Goal: Information Seeking & Learning: Learn about a topic

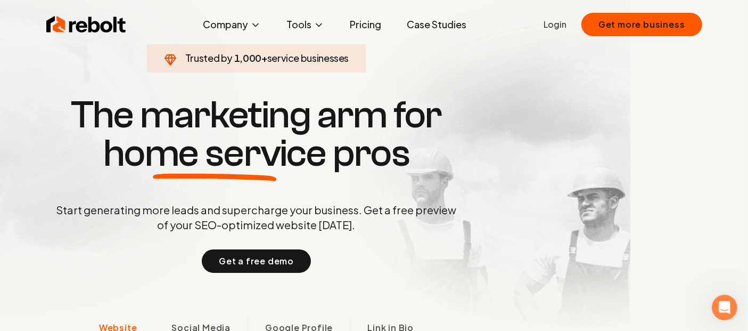
scroll to position [0, 118]
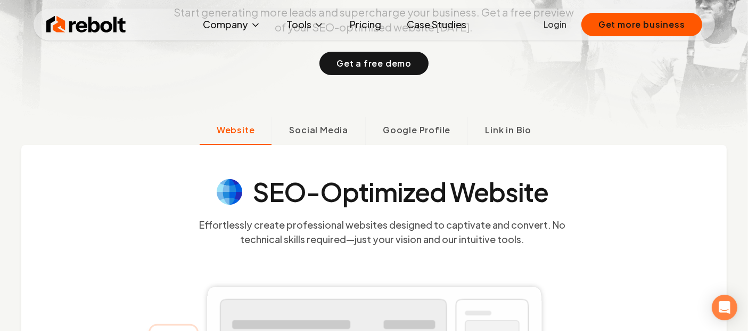
scroll to position [205, 0]
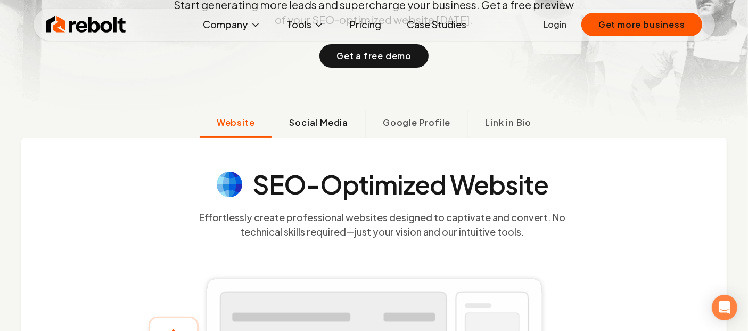
click at [292, 119] on span "Social Media" at bounding box center [318, 122] width 59 height 13
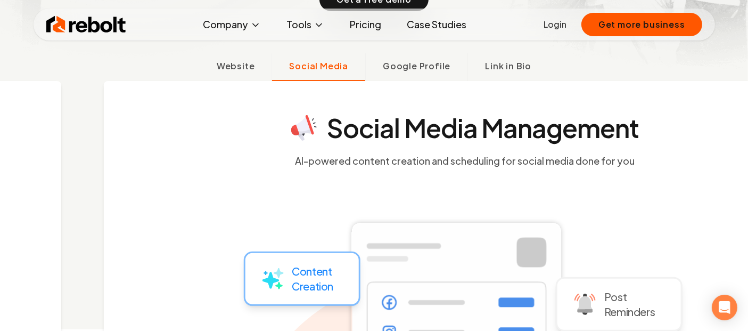
scroll to position [263, 0]
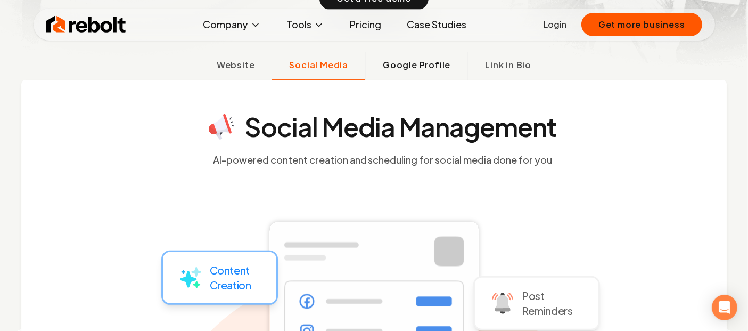
click at [429, 73] on button "Google Profile" at bounding box center [416, 66] width 102 height 28
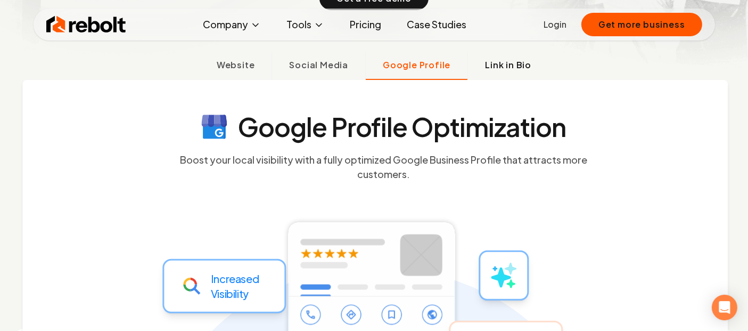
click at [524, 57] on button "Link in Bio" at bounding box center [508, 66] width 81 height 28
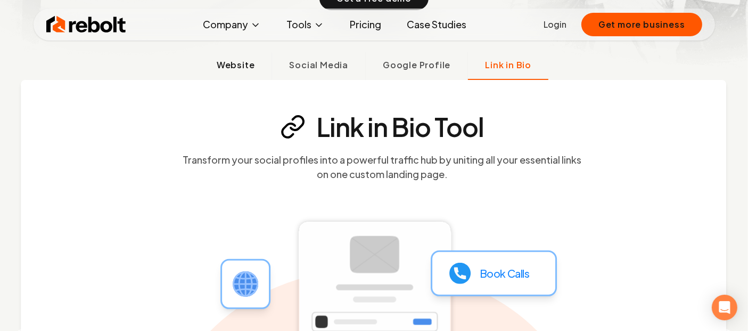
click at [254, 65] on span "Website" at bounding box center [236, 65] width 38 height 13
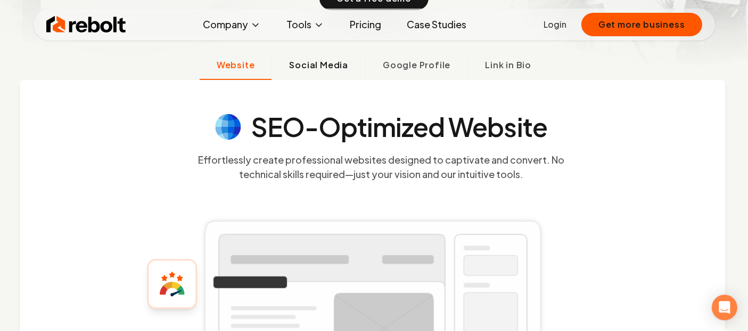
click at [304, 68] on span "Social Media" at bounding box center [318, 65] width 59 height 13
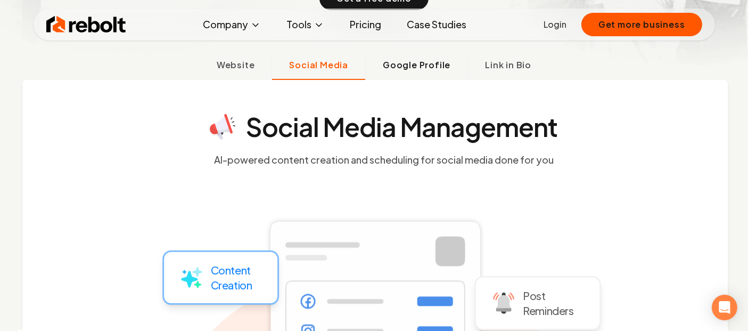
click at [391, 63] on span "Google Profile" at bounding box center [417, 65] width 68 height 13
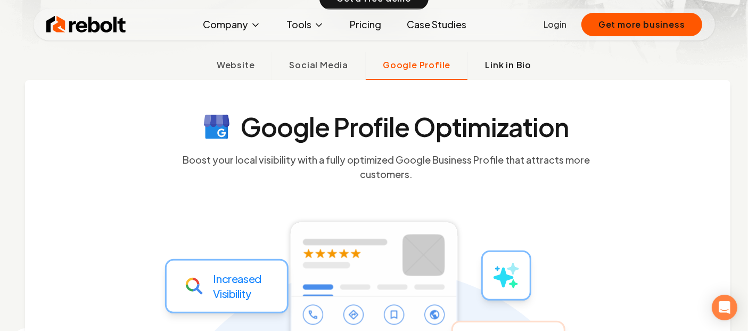
click at [495, 63] on span "Link in Bio" at bounding box center [508, 65] width 46 height 13
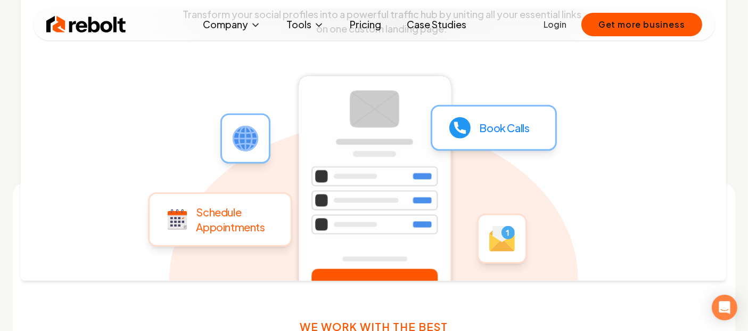
scroll to position [438, 0]
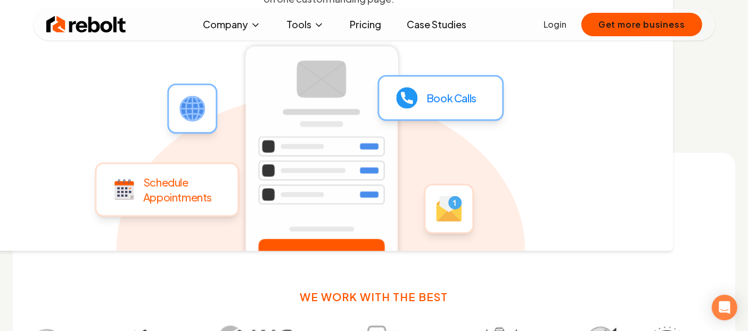
drag, startPoint x: 371, startPoint y: 159, endPoint x: 354, endPoint y: 193, distance: 38.1
click at [354, 193] on rect at bounding box center [321, 159] width 168 height 237
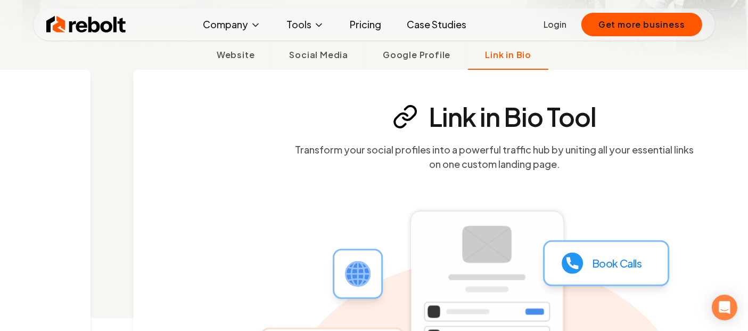
scroll to position [265, 0]
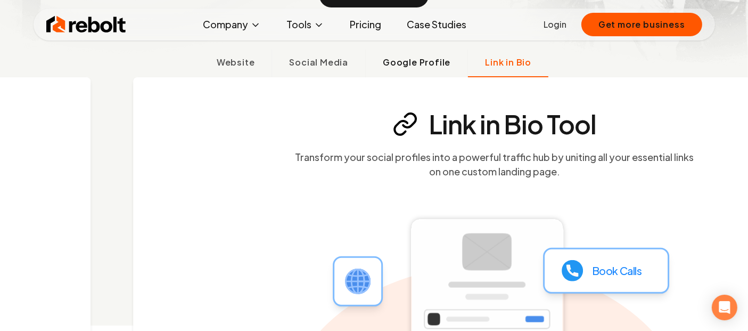
click at [404, 72] on button "Google Profile" at bounding box center [416, 64] width 102 height 28
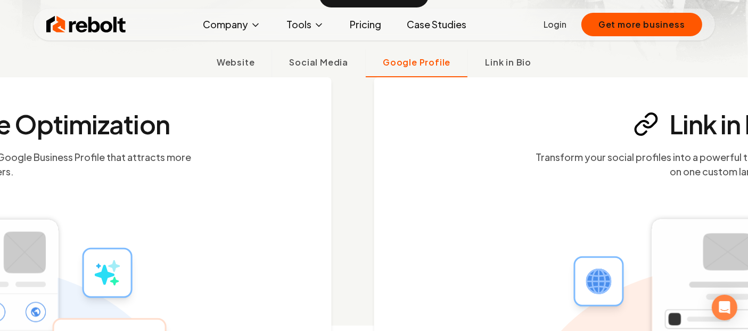
scroll to position [263, 0]
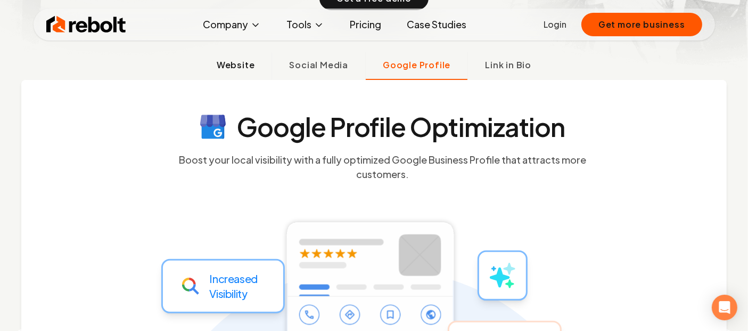
click at [237, 75] on button "Website" at bounding box center [236, 66] width 72 height 28
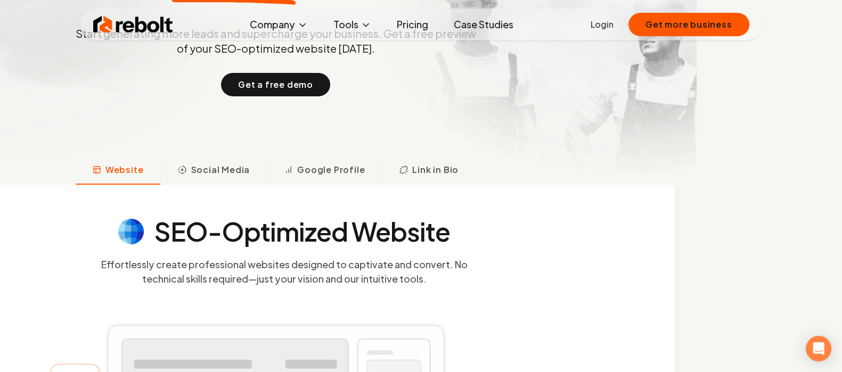
scroll to position [55, 0]
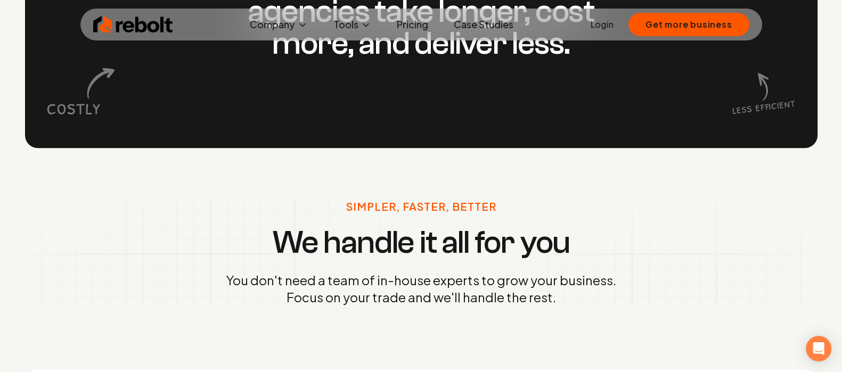
scroll to position [1121, 0]
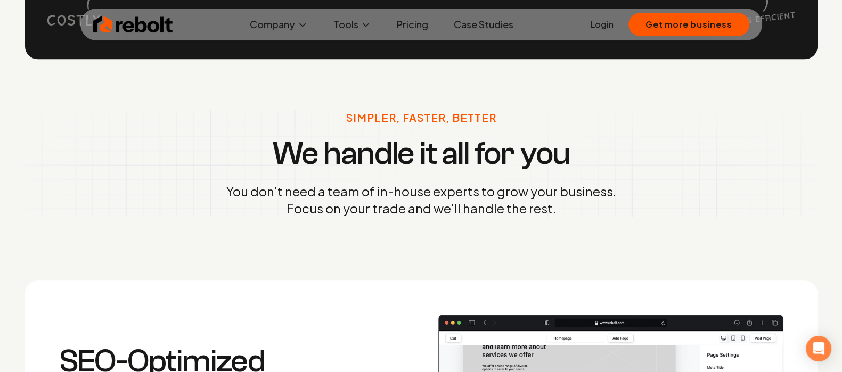
drag, startPoint x: 162, startPoint y: 164, endPoint x: 148, endPoint y: 175, distance: 18.2
click at [148, 175] on div "Simpler, Faster, Better We handle it all for you You don't need a team of in-ho…" at bounding box center [421, 163] width 793 height 107
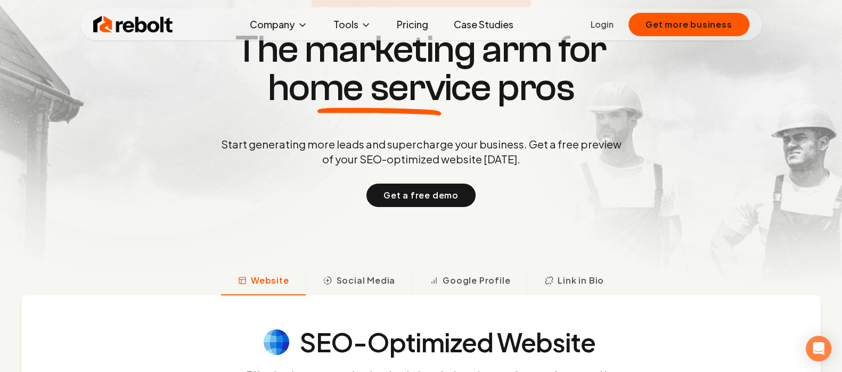
scroll to position [0, 0]
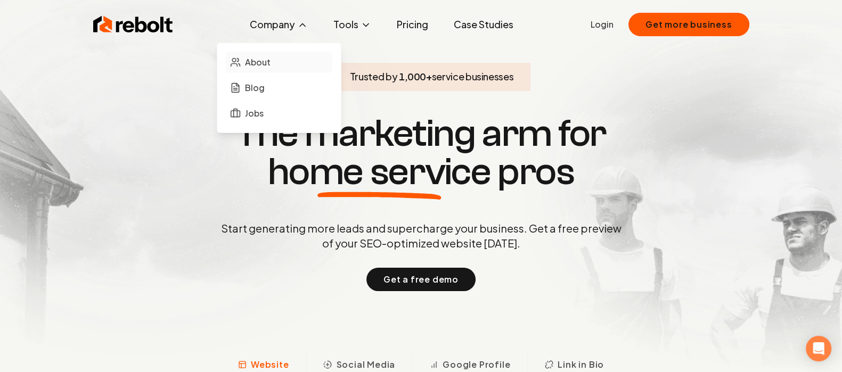
click at [264, 67] on span "About" at bounding box center [258, 62] width 26 height 13
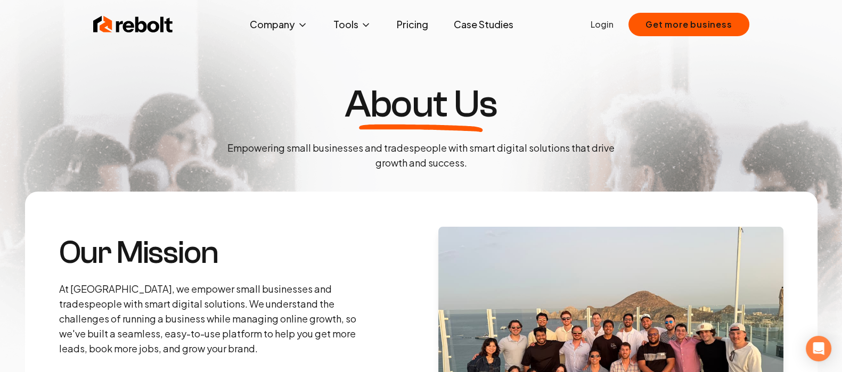
click at [488, 307] on img at bounding box center [610, 341] width 345 height 229
click at [509, 29] on link "Case Studies" at bounding box center [483, 24] width 77 height 21
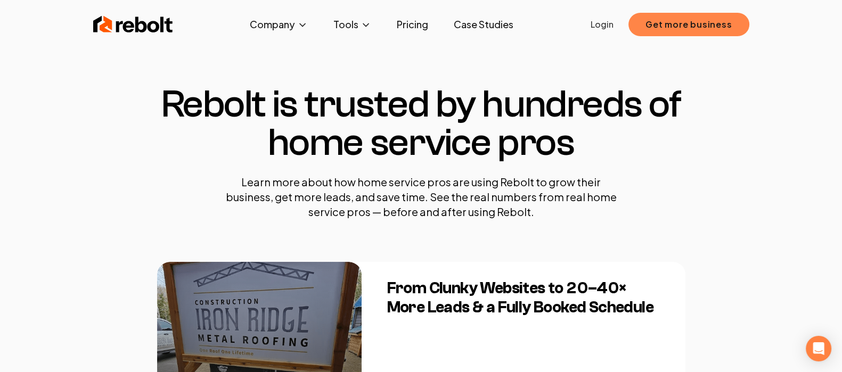
click at [711, 25] on button "Get more business" at bounding box center [689, 24] width 121 height 23
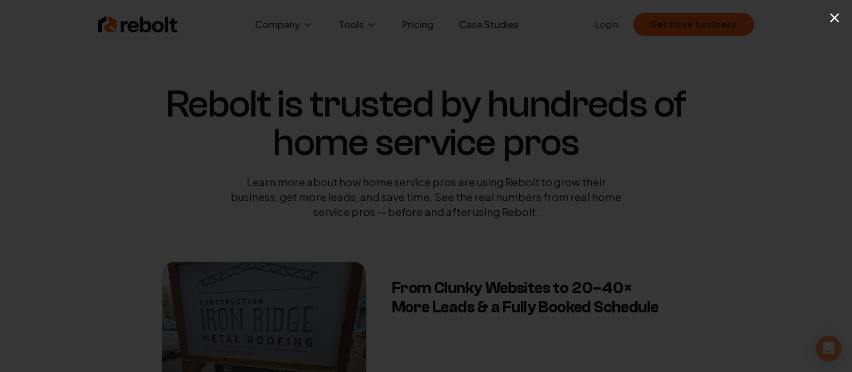
click at [840, 18] on button "×" at bounding box center [834, 17] width 13 height 24
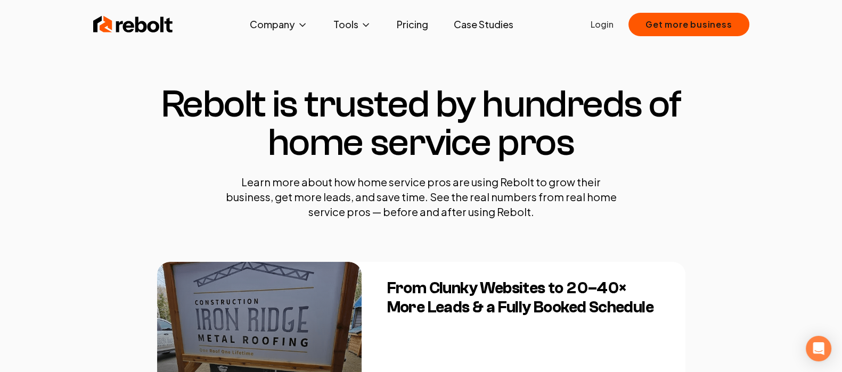
click at [138, 22] on img at bounding box center [133, 24] width 80 height 21
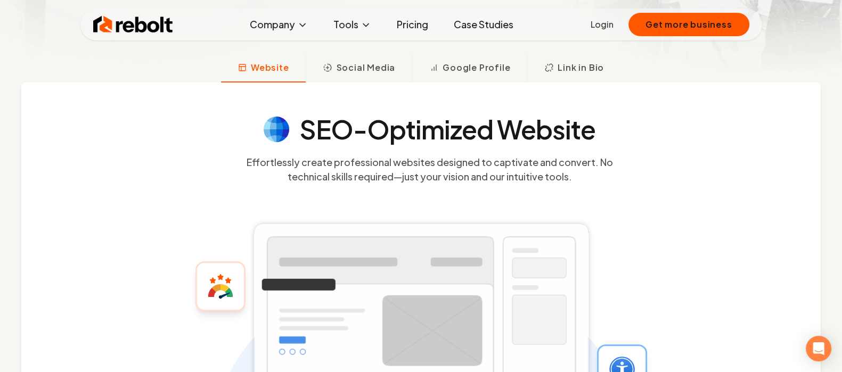
scroll to position [305, 0]
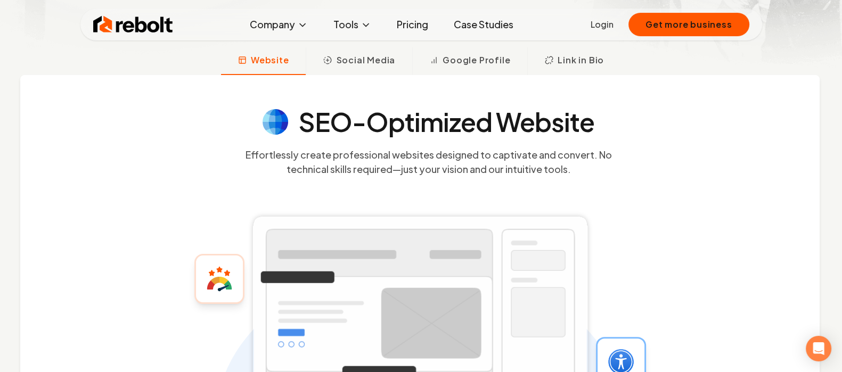
drag, startPoint x: 483, startPoint y: 131, endPoint x: 482, endPoint y: 196, distance: 65.5
click at [482, 176] on section "SEO-Optimized Website Effortlessly create professional websites designed to cap…" at bounding box center [429, 142] width 682 height 67
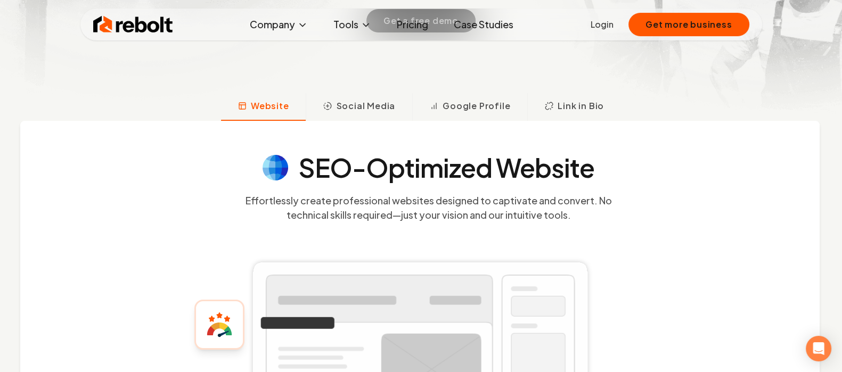
scroll to position [222, 0]
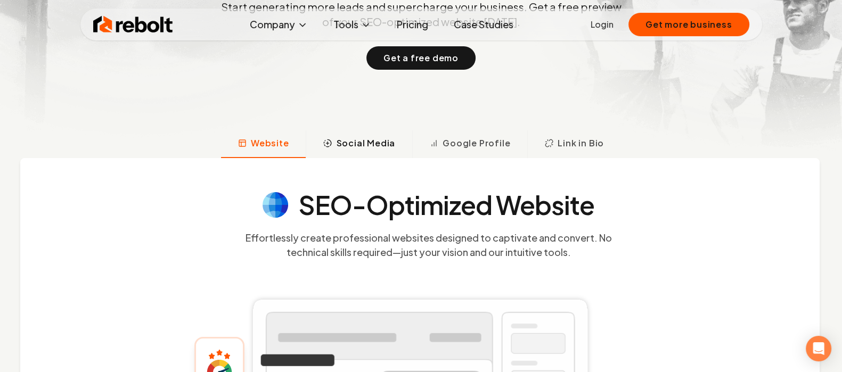
click at [372, 143] on span "Social Media" at bounding box center [365, 143] width 59 height 13
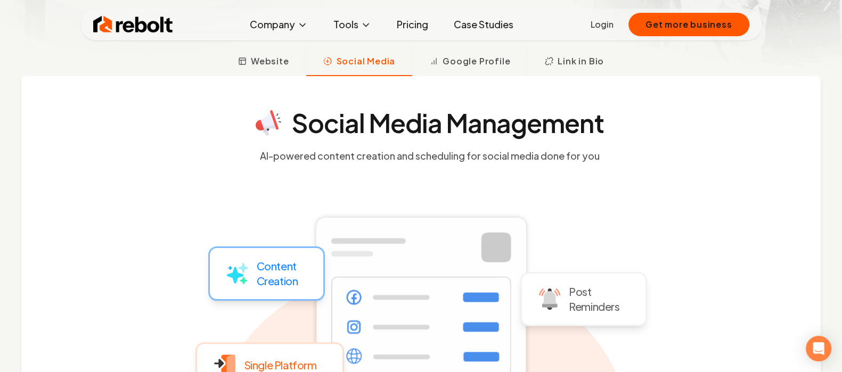
scroll to position [296, 0]
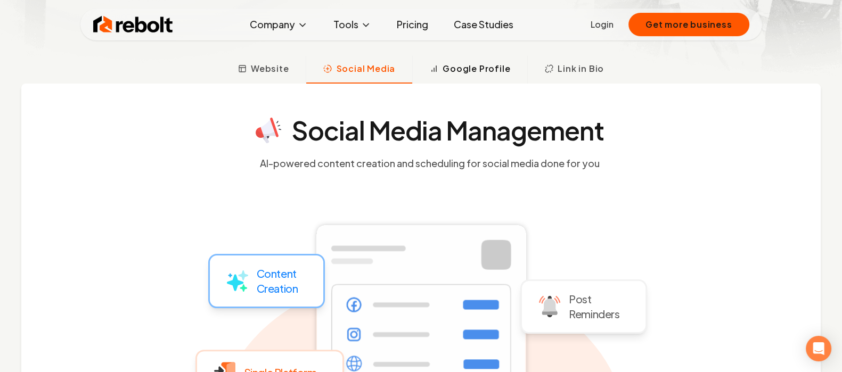
click at [486, 78] on button "Google Profile" at bounding box center [469, 70] width 115 height 28
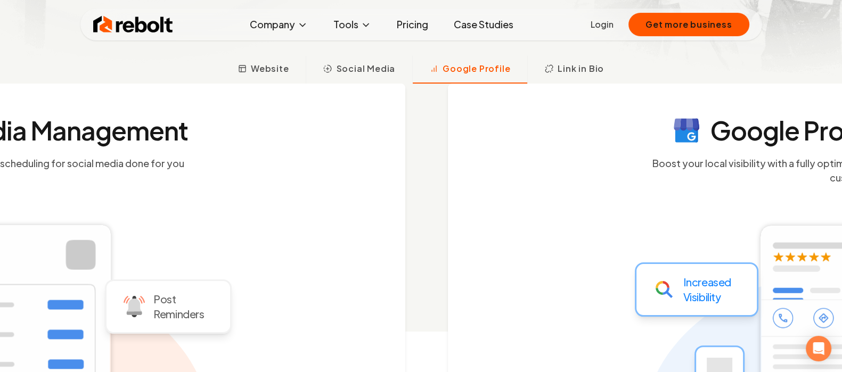
scroll to position [300, 0]
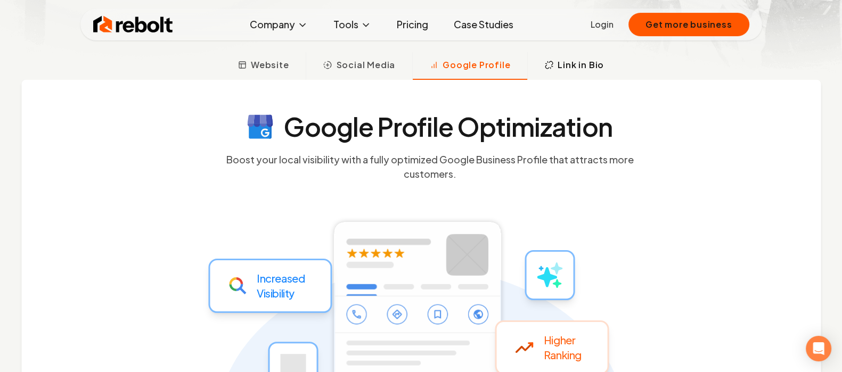
click at [543, 78] on button "Link in Bio" at bounding box center [574, 66] width 94 height 28
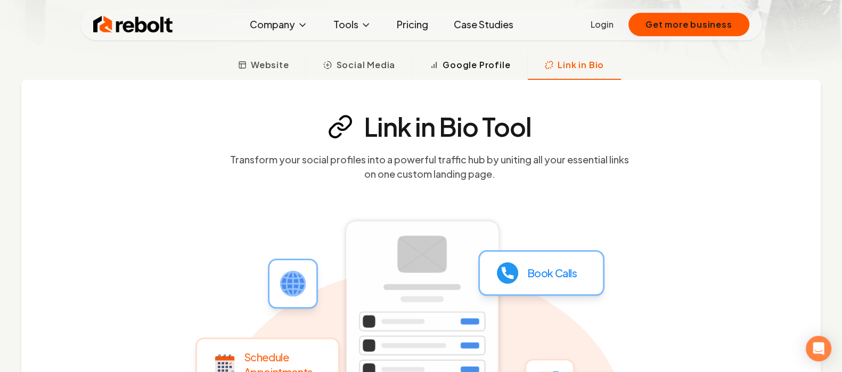
click at [482, 75] on button "Google Profile" at bounding box center [469, 66] width 115 height 28
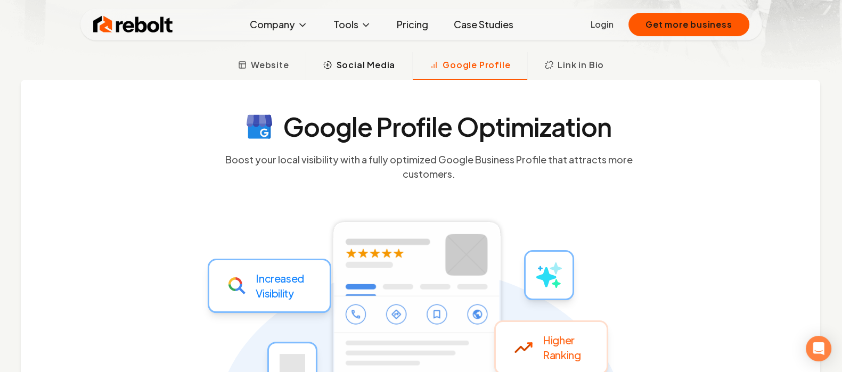
click at [340, 70] on span "Social Media" at bounding box center [365, 65] width 59 height 13
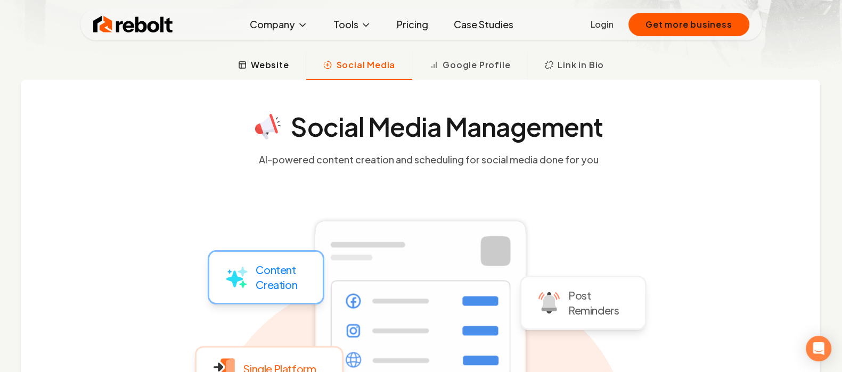
click at [263, 75] on button "Website" at bounding box center [263, 66] width 85 height 28
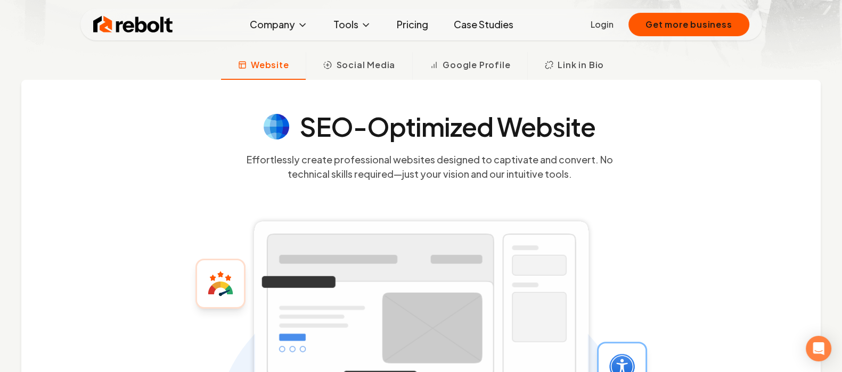
scroll to position [0, 145]
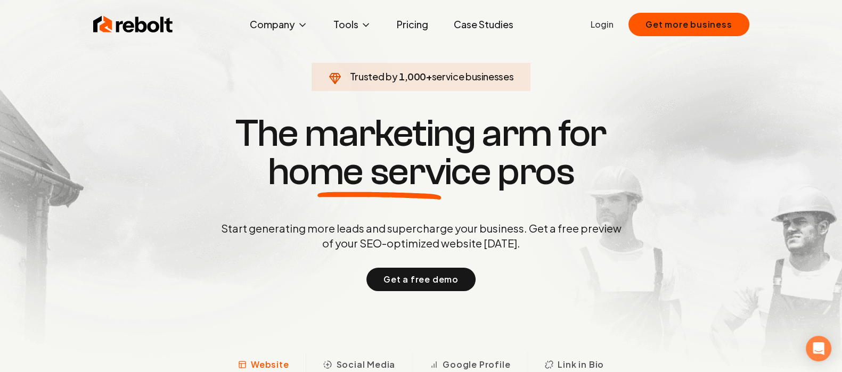
drag, startPoint x: 349, startPoint y: 79, endPoint x: 548, endPoint y: 78, distance: 198.7
click at [548, 78] on section "Trusted by 1,000 + service businesses The marketing arm for home service pros S…" at bounding box center [421, 201] width 528 height 335
click at [409, 27] on link "Pricing" at bounding box center [412, 24] width 48 height 21
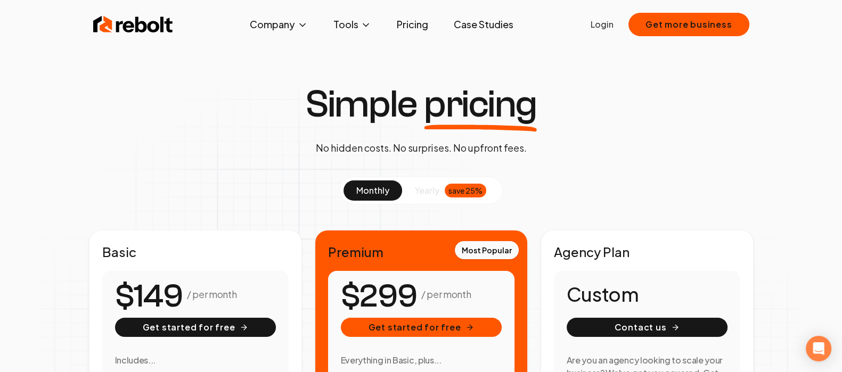
click at [810, 195] on div "Simple pricing No hidden costs. No surprises. No upfront fees. monthly yearly s…" at bounding box center [421, 307] width 818 height 444
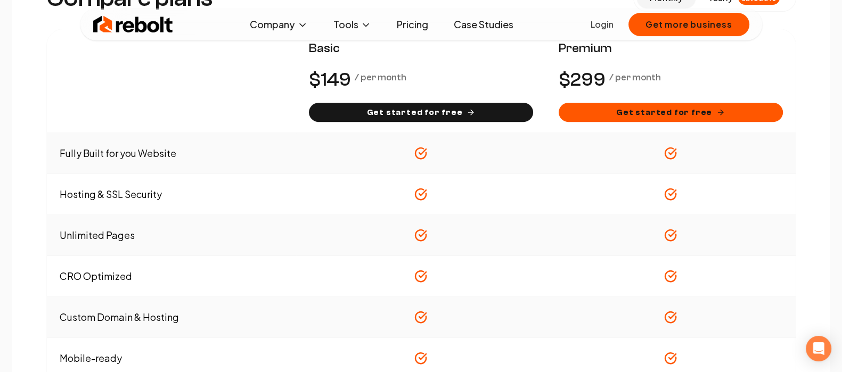
scroll to position [626, 0]
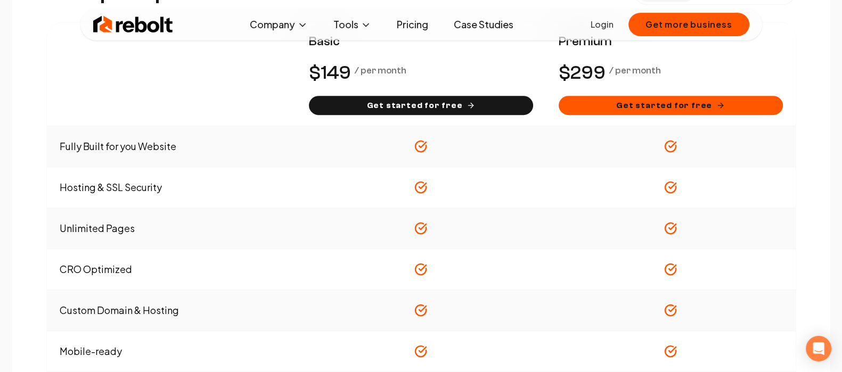
drag, startPoint x: 835, startPoint y: 126, endPoint x: 835, endPoint y: 172, distance: 45.8
click at [835, 172] on div "Compare plans monthly yearly save 25% Basic / per month Get started for free Pr…" at bounding box center [421, 299] width 842 height 790
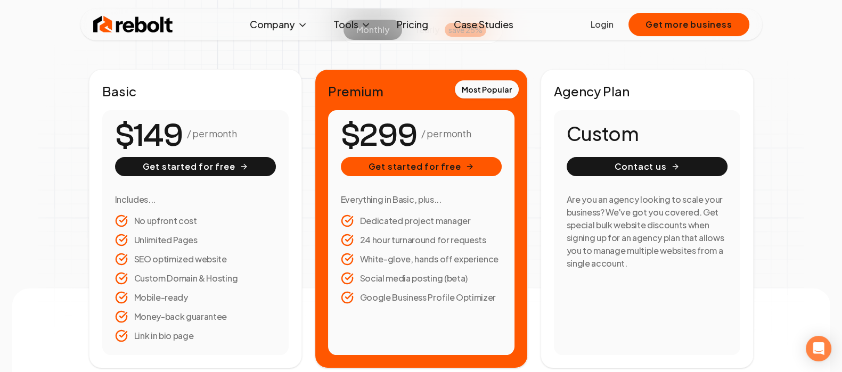
scroll to position [0, 0]
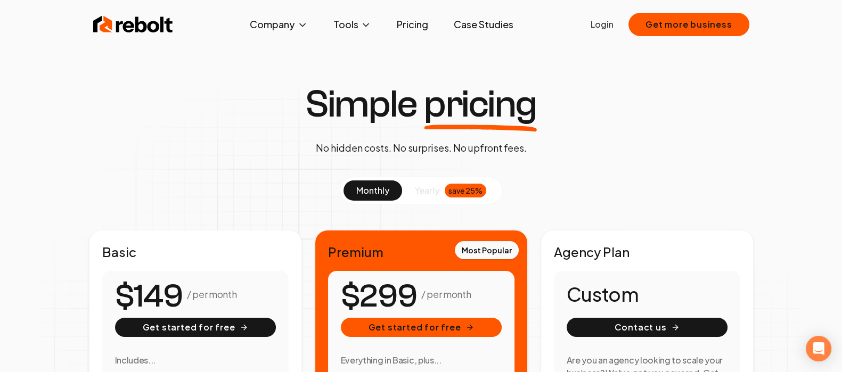
click at [784, 98] on div "Simple pricing No hidden costs. No surprises. No upfront fees. monthly yearly s…" at bounding box center [421, 307] width 818 height 444
click at [471, 29] on link "Case Studies" at bounding box center [483, 24] width 77 height 21
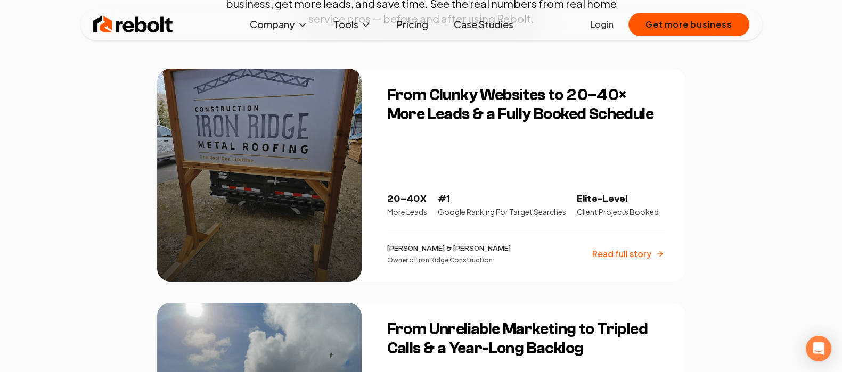
scroll to position [282, 0]
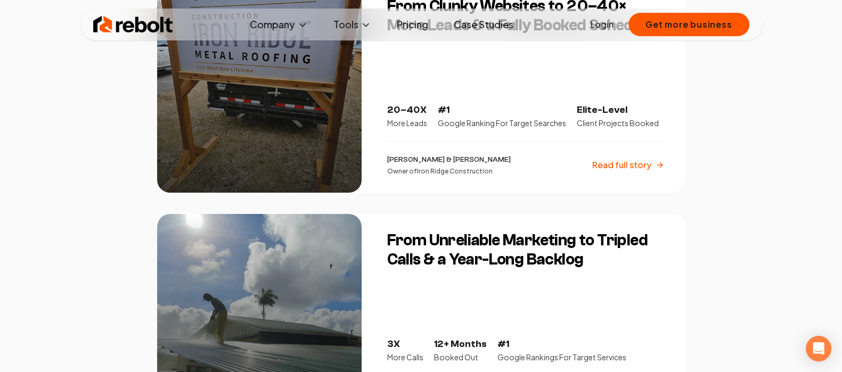
click at [650, 165] on p "Read full story" at bounding box center [621, 165] width 59 height 13
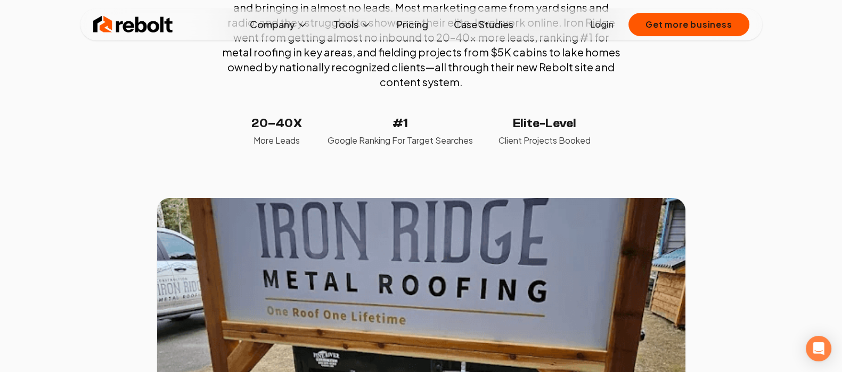
scroll to position [263, 0]
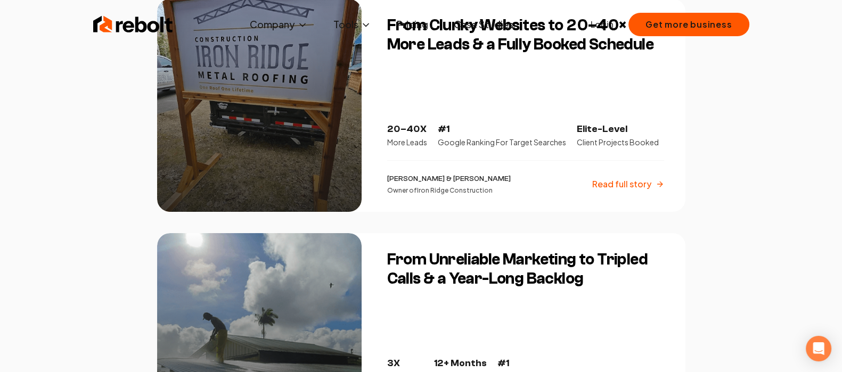
scroll to position [4, 0]
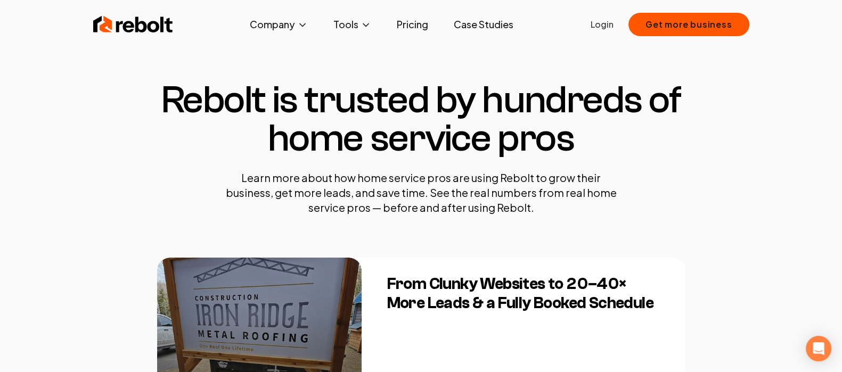
click at [131, 22] on img at bounding box center [133, 24] width 80 height 21
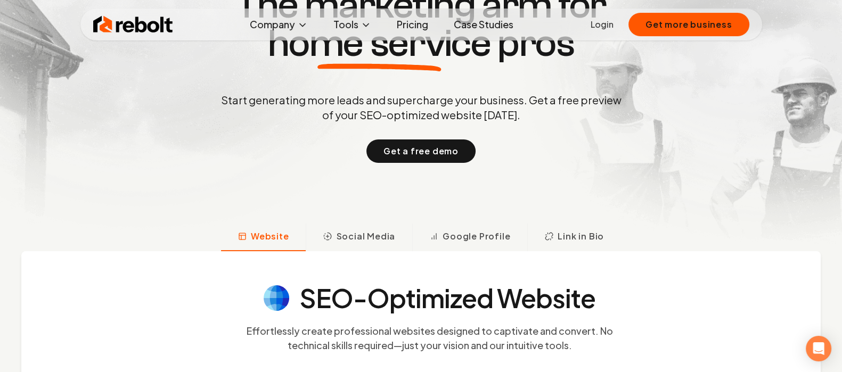
scroll to position [177, 0]
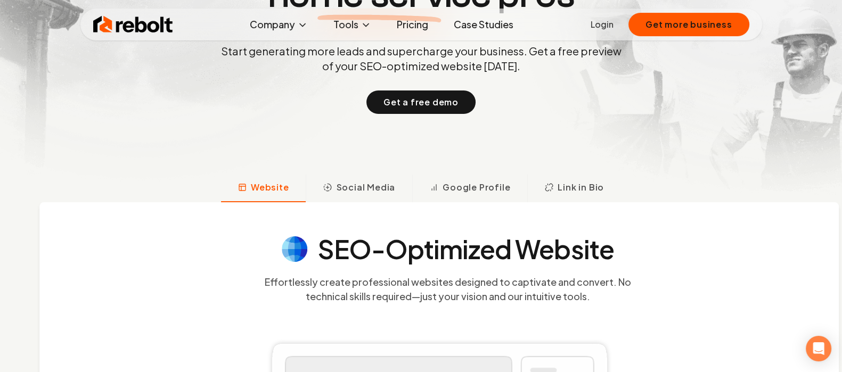
drag, startPoint x: 359, startPoint y: 257, endPoint x: 374, endPoint y: 289, distance: 35.5
click at [374, 289] on section "SEO-Optimized Website Effortlessly create professional websites designed to cap…" at bounding box center [448, 270] width 682 height 67
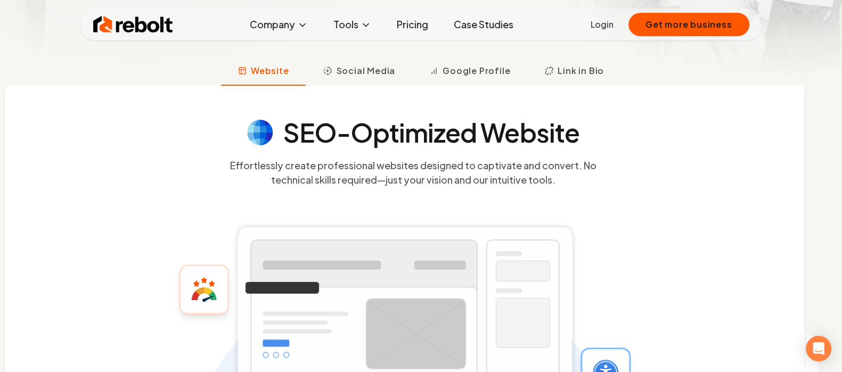
scroll to position [331, 0]
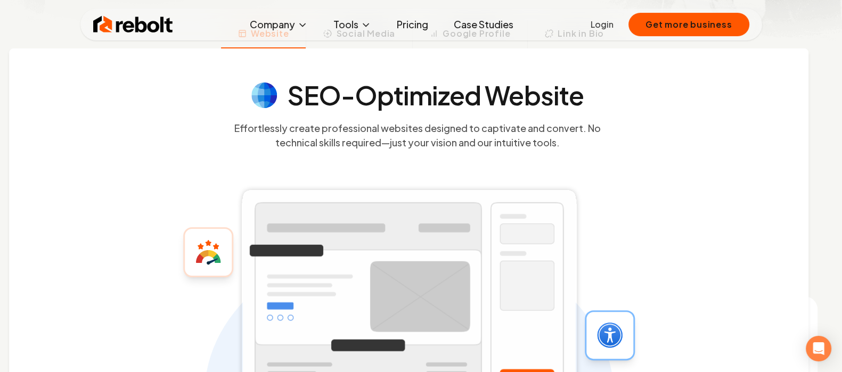
drag, startPoint x: 301, startPoint y: 78, endPoint x: 305, endPoint y: 196, distance: 118.3
click at [305, 196] on div "SEO-Optimized Website Effortlessly create professional websites designed to cap…" at bounding box center [409, 221] width 800 height 346
click at [425, 138] on icon at bounding box center [409, 290] width 409 height 346
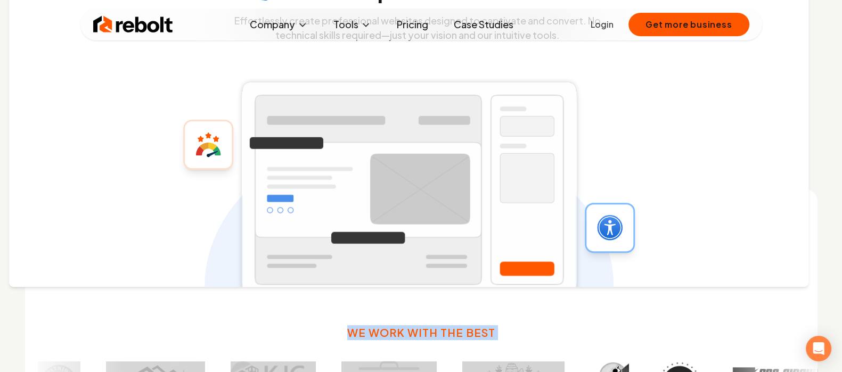
scroll to position [427, 0]
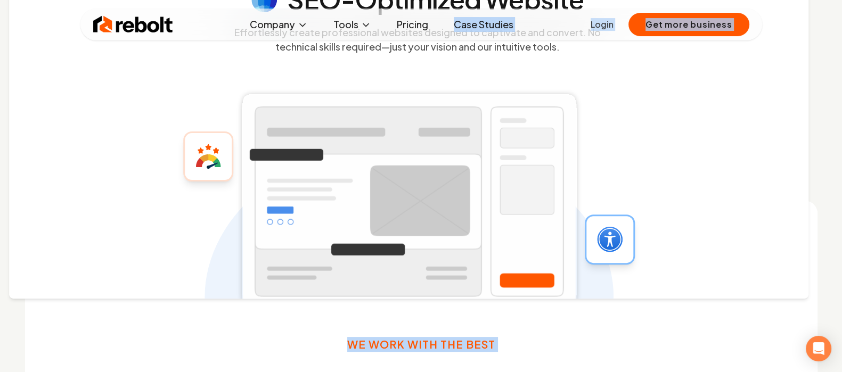
drag, startPoint x: 612, startPoint y: 198, endPoint x: 392, endPoint y: 39, distance: 270.6
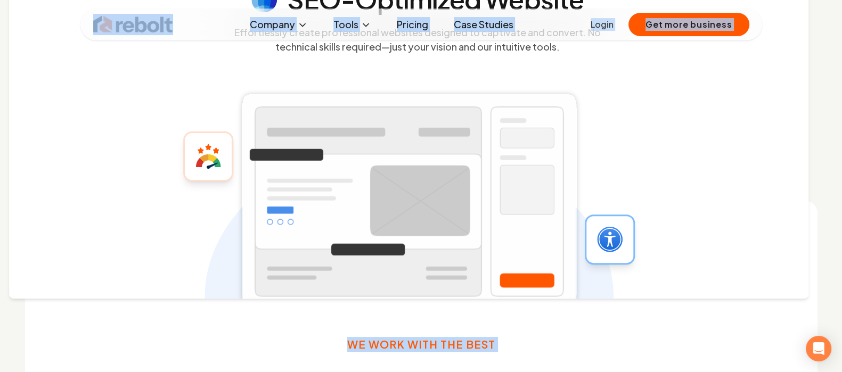
click at [681, 118] on div "SEO-Optimized Website Effortlessly create professional websites designed to cap…" at bounding box center [409, 126] width 800 height 346
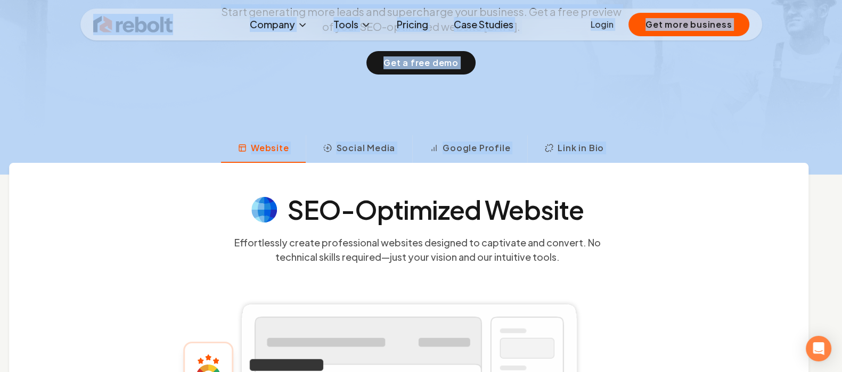
scroll to position [202, 0]
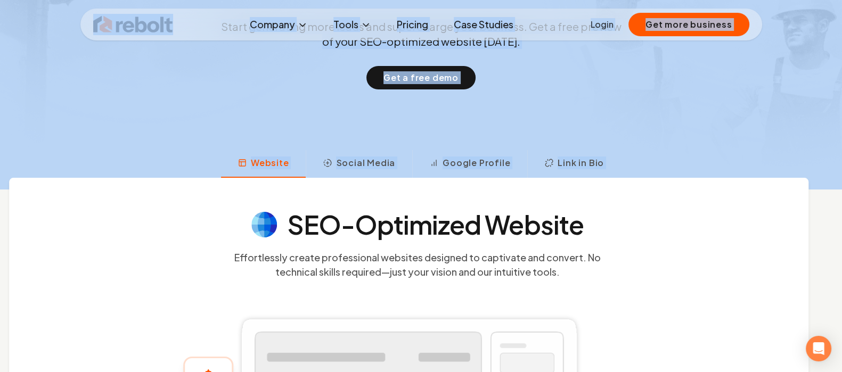
click at [613, 137] on section "Trusted by 1,000 + service businesses The marketing arm for home service pros S…" at bounding box center [421, -1] width 528 height 335
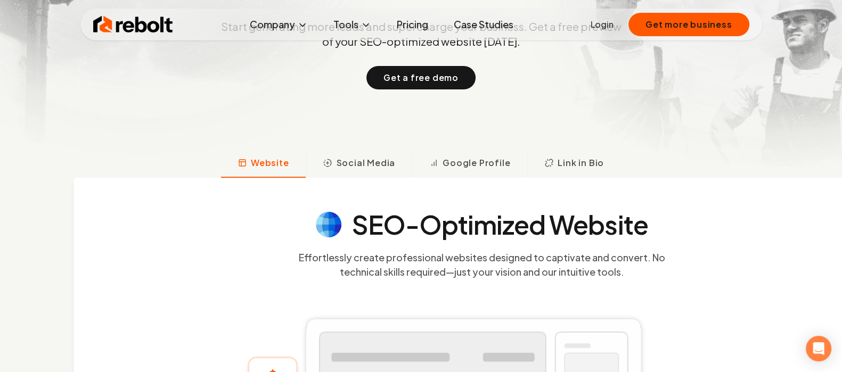
drag, startPoint x: 274, startPoint y: 196, endPoint x: 328, endPoint y: 241, distance: 69.9
click at [328, 241] on div "SEO-Optimized Website Effortlessly create professional websites designed to cap…" at bounding box center [474, 351] width 800 height 346
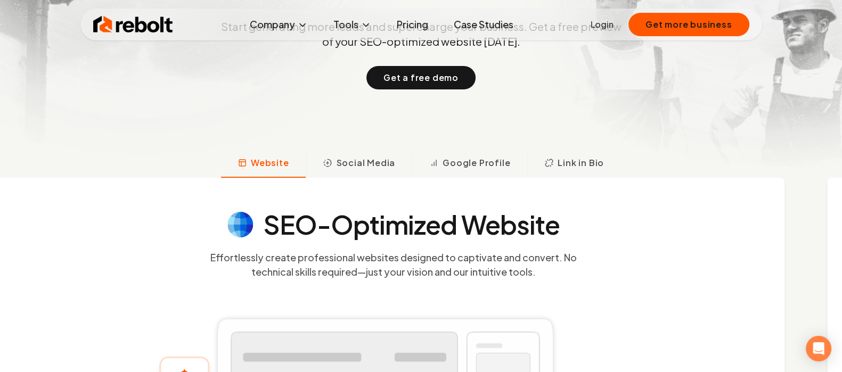
drag, startPoint x: 356, startPoint y: 235, endPoint x: 320, endPoint y: 241, distance: 36.7
click at [320, 241] on section "SEO-Optimized Website Effortlessly create professional websites designed to cap…" at bounding box center [394, 245] width 682 height 67
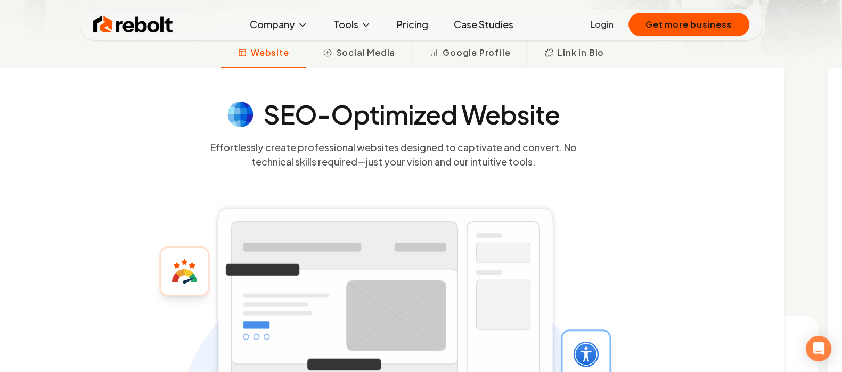
scroll to position [290, 0]
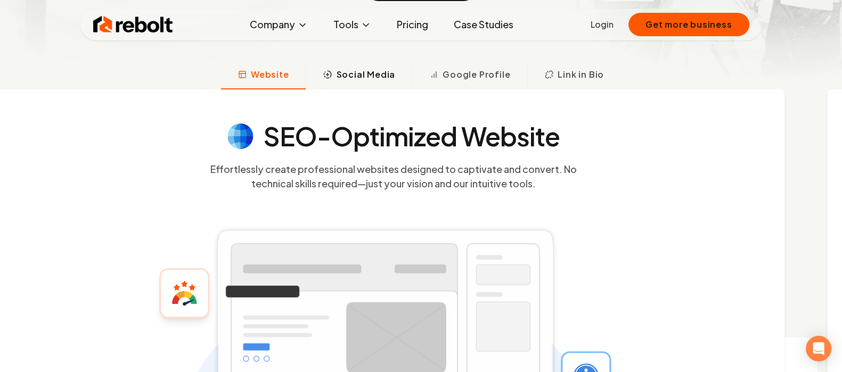
click at [354, 88] on button "Social Media" at bounding box center [359, 76] width 107 height 28
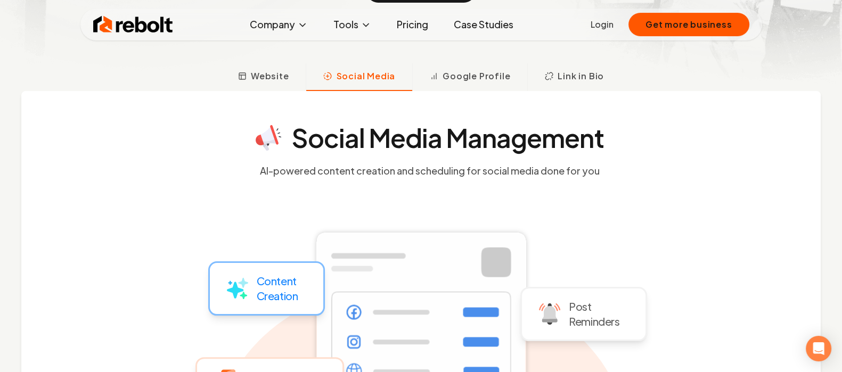
scroll to position [296, 0]
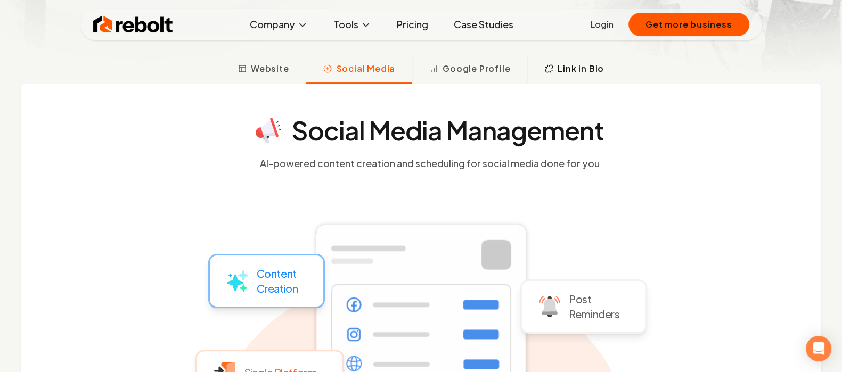
click at [569, 70] on span "Link in Bio" at bounding box center [581, 68] width 46 height 13
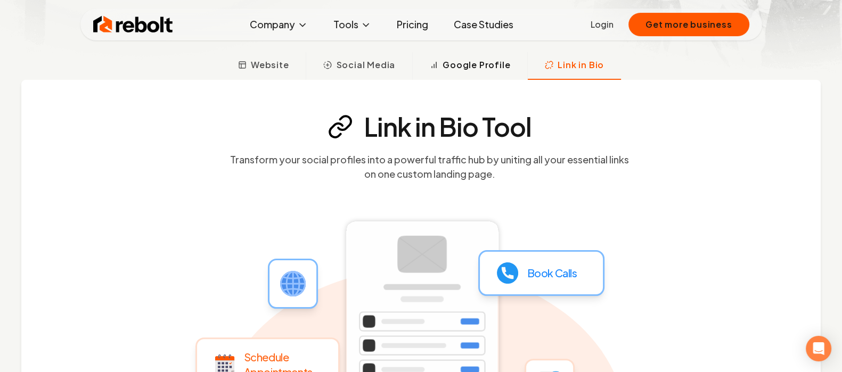
click at [495, 71] on span "Google Profile" at bounding box center [477, 65] width 68 height 13
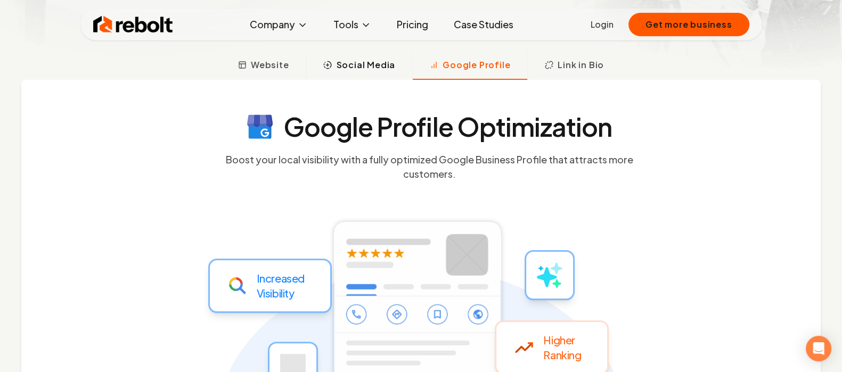
click at [395, 73] on button "Social Media" at bounding box center [359, 66] width 107 height 28
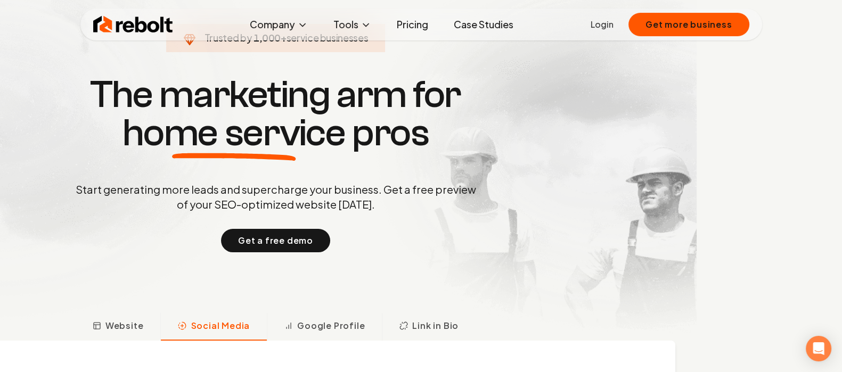
scroll to position [0, 0]
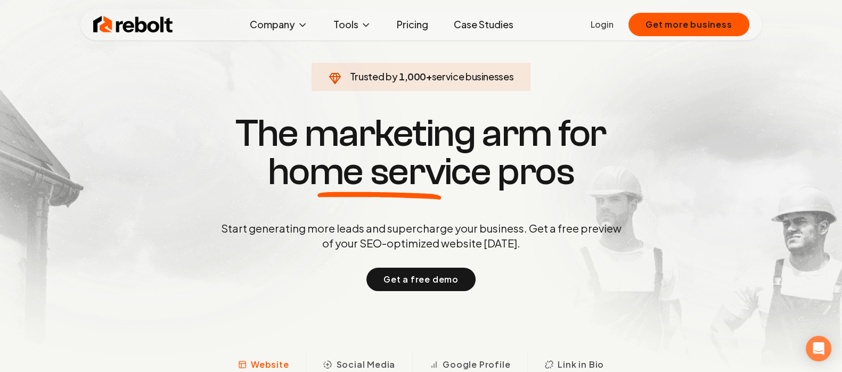
scroll to position [101, 0]
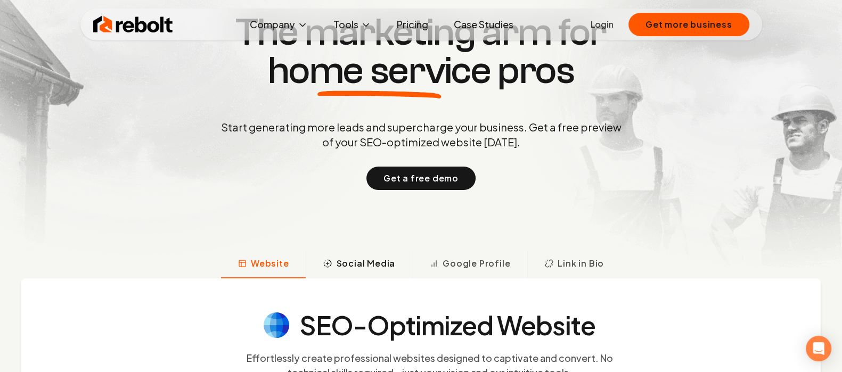
click at [357, 264] on span "Social Media" at bounding box center [365, 263] width 59 height 13
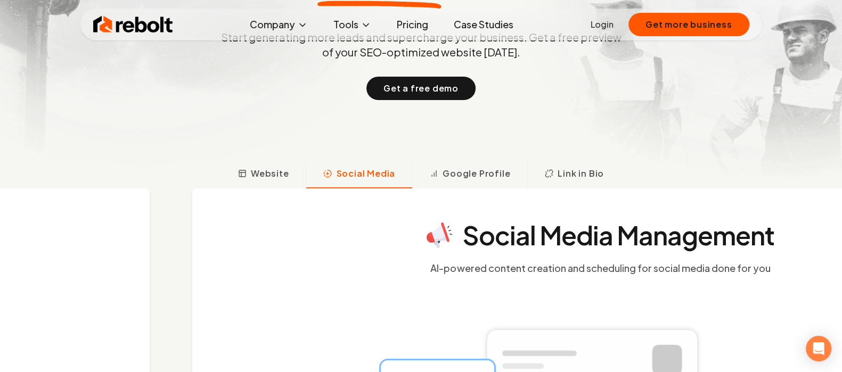
scroll to position [300, 0]
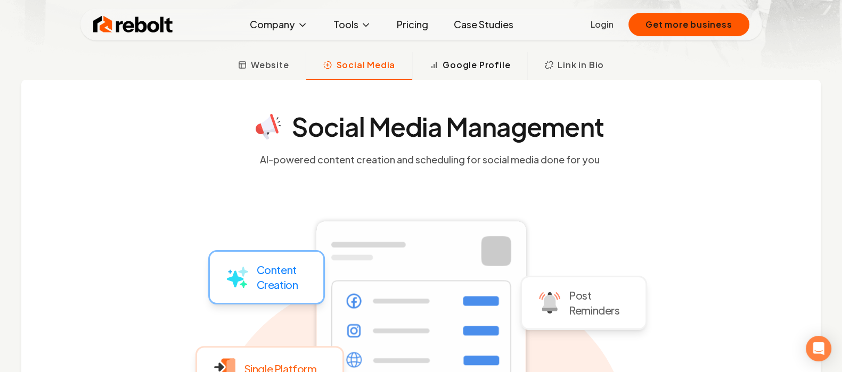
click at [480, 67] on span "Google Profile" at bounding box center [477, 65] width 68 height 13
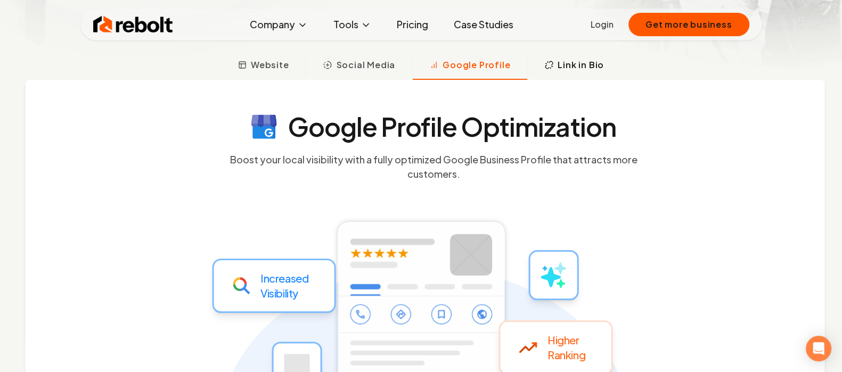
click at [561, 57] on button "Link in Bio" at bounding box center [574, 66] width 94 height 28
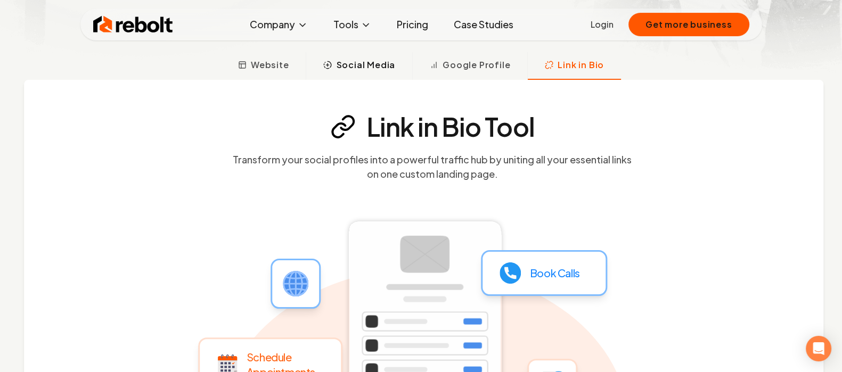
click at [377, 71] on span "Social Media" at bounding box center [365, 65] width 59 height 13
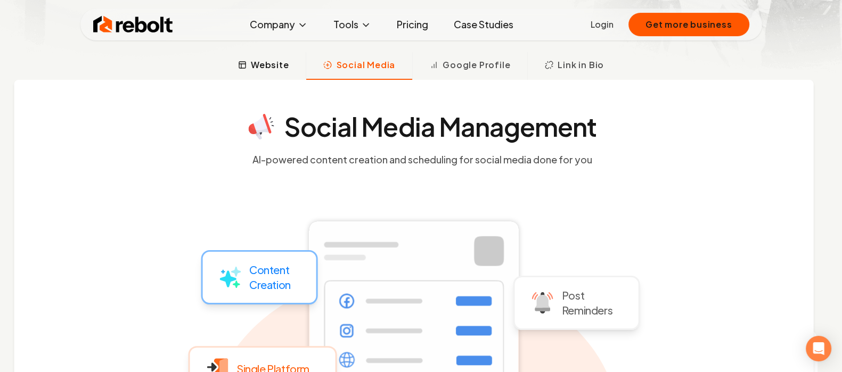
click at [259, 68] on span "Website" at bounding box center [270, 65] width 38 height 13
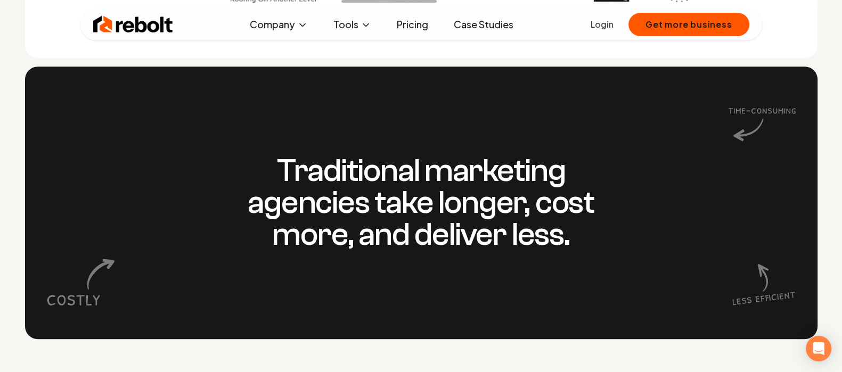
scroll to position [876, 0]
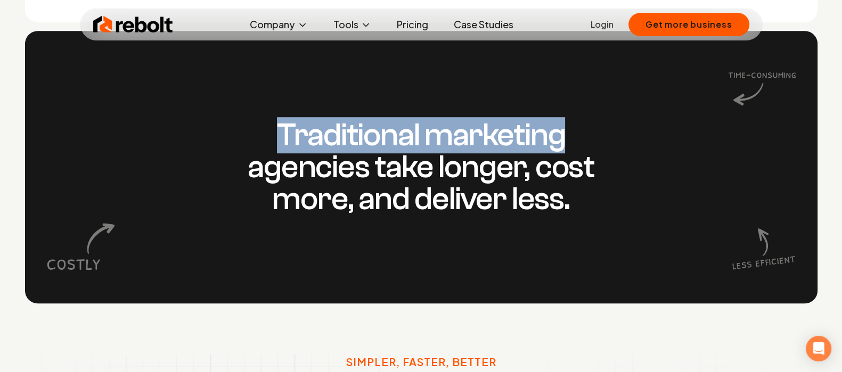
drag, startPoint x: 744, startPoint y: 121, endPoint x: 744, endPoint y: 107, distance: 14.9
click at [744, 107] on div "Traditional marketing agencies take longer, cost more, and deliver less." at bounding box center [421, 167] width 793 height 273
click at [795, 150] on div "Traditional marketing agencies take longer, cost more, and deliver less." at bounding box center [421, 167] width 793 height 273
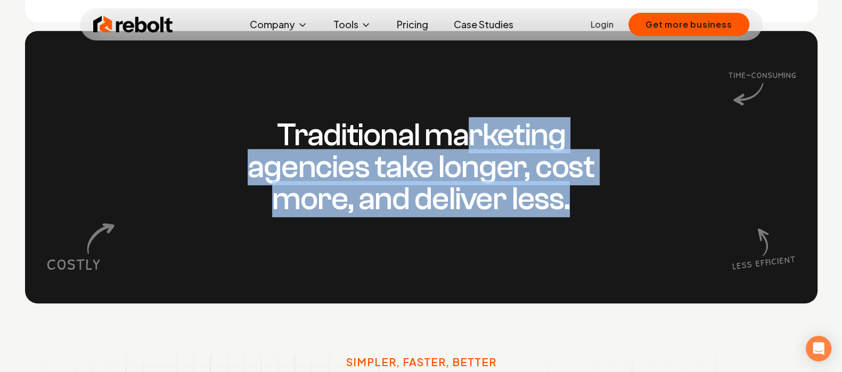
drag, startPoint x: 467, startPoint y: 134, endPoint x: 635, endPoint y: 199, distance: 179.9
click at [635, 199] on div "Traditional marketing agencies take longer, cost more, and deliver less." at bounding box center [421, 167] width 793 height 273
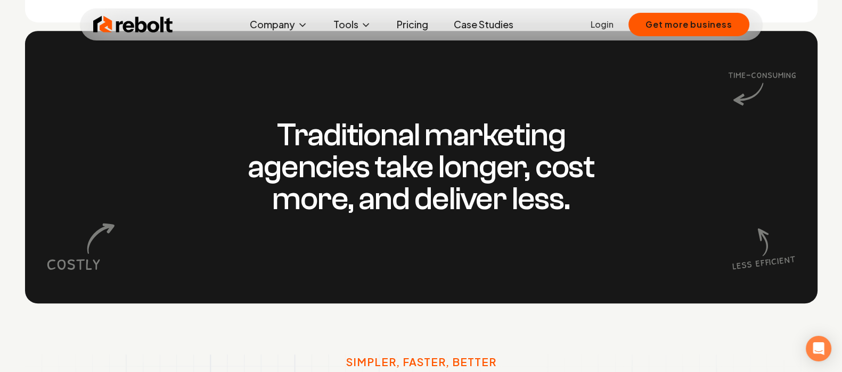
click at [265, 117] on div "Traditional marketing agencies take longer, cost more, and deliver less." at bounding box center [421, 167] width 793 height 273
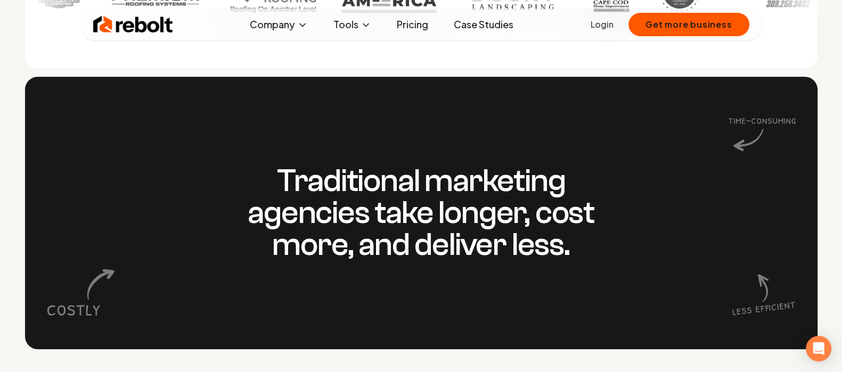
scroll to position [823, 0]
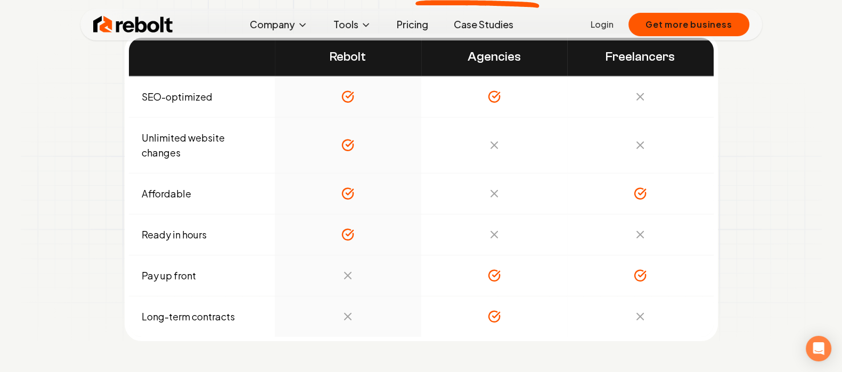
scroll to position [3551, 0]
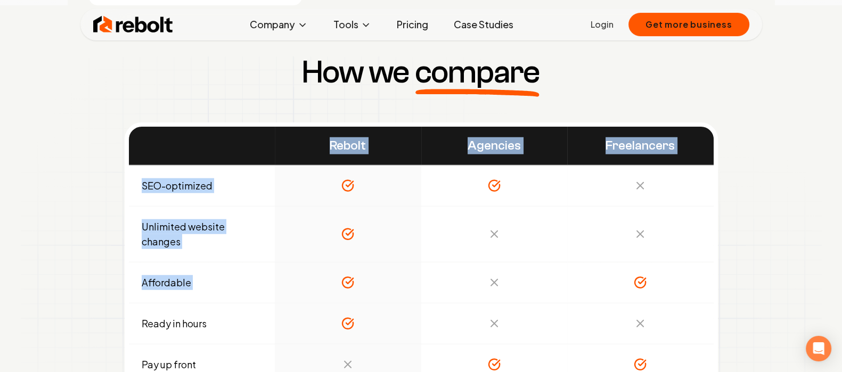
drag, startPoint x: 299, startPoint y: 150, endPoint x: 514, endPoint y: 287, distance: 254.2
click at [564, 296] on table "Rebolt Agencies Freelancers SEO-optimized Unlimited website changes Affordable …" at bounding box center [421, 276] width 585 height 299
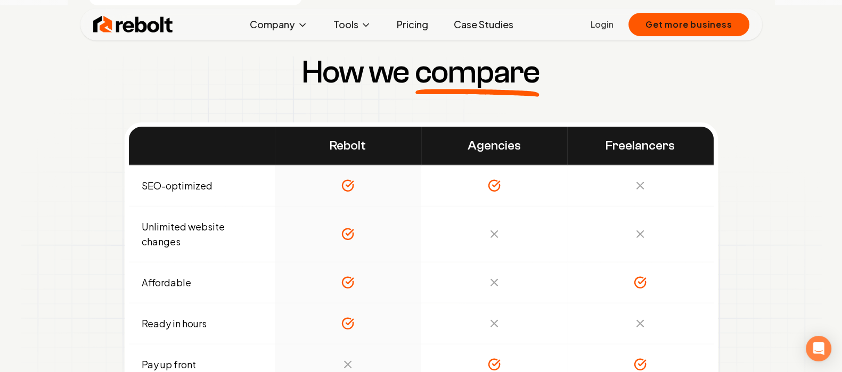
click at [51, 255] on div "How we compare Rebolt Agencies Freelancers SEO-optimized Unlimited website chan…" at bounding box center [421, 243] width 801 height 374
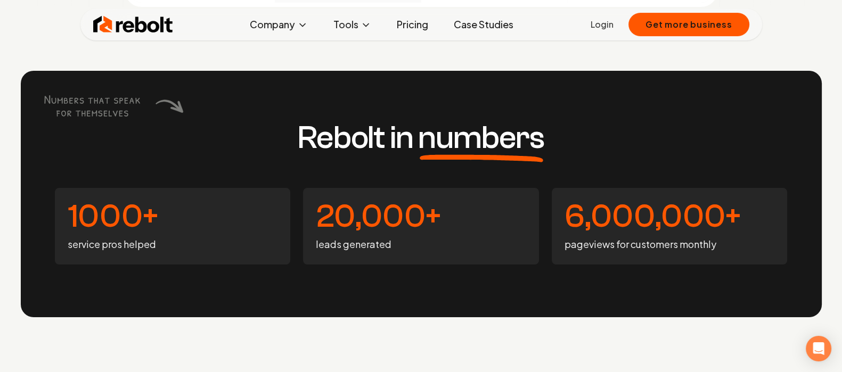
scroll to position [3995, 0]
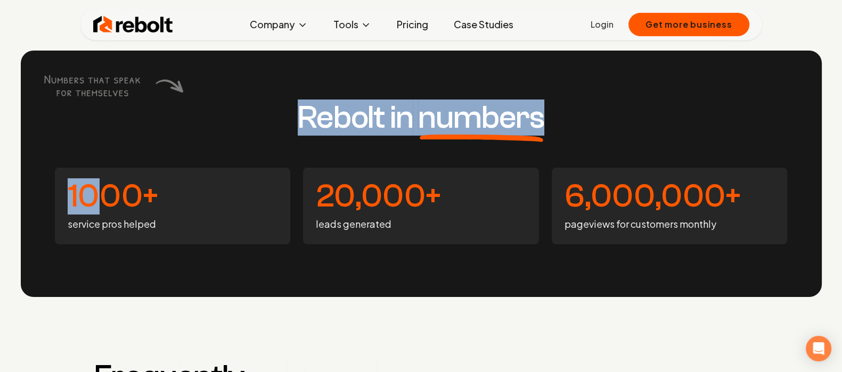
drag, startPoint x: 97, startPoint y: 66, endPoint x: 105, endPoint y: 93, distance: 27.8
click at [105, 93] on div "Rebolt in numbers 1000+ service pros helped 20,000+ leads generated 6,000,000+ …" at bounding box center [421, 174] width 801 height 247
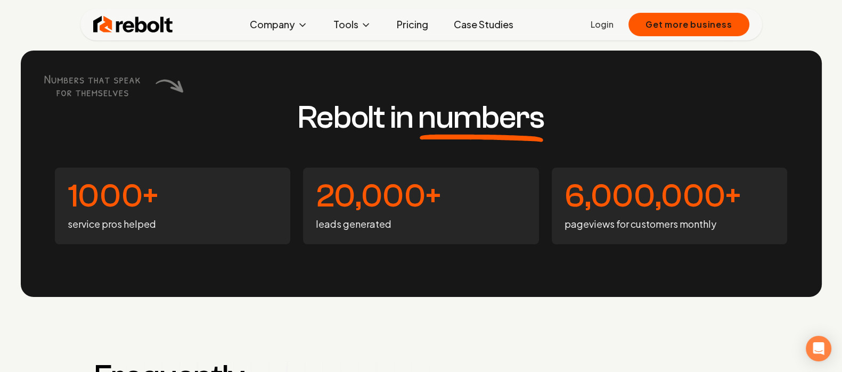
click at [133, 96] on icon at bounding box center [113, 85] width 142 height 26
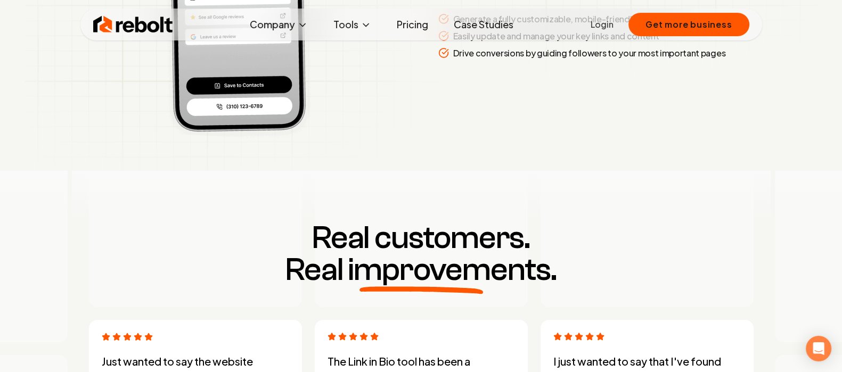
scroll to position [2593, 0]
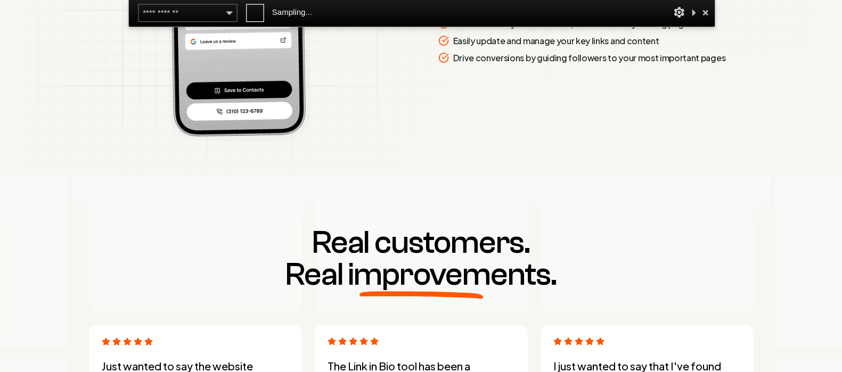
click at [166, 203] on div at bounding box center [195, 227] width 213 height 172
drag, startPoint x: 290, startPoint y: 201, endPoint x: 371, endPoint y: 210, distance: 81.5
click at [371, 211] on div at bounding box center [421, 227] width 682 height 172
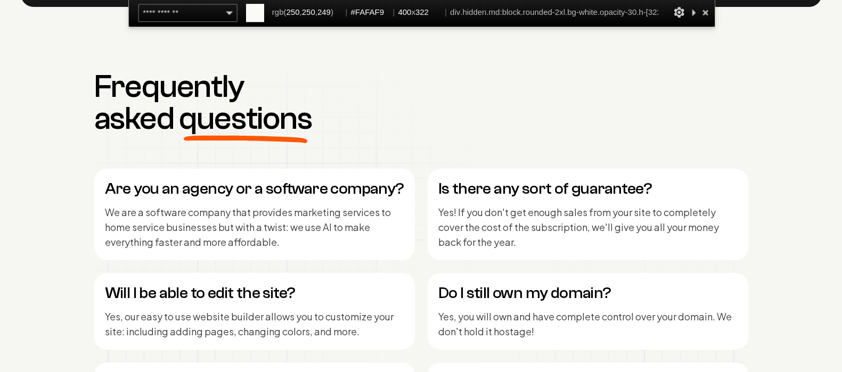
scroll to position [4395, 0]
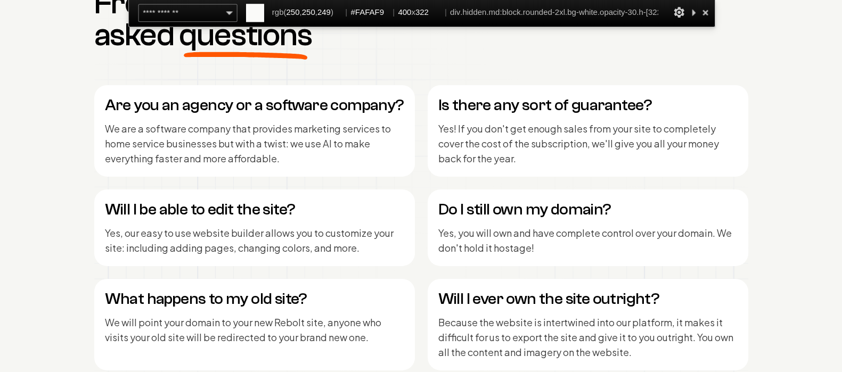
click at [218, 156] on p "We are a software company that provides marketing services to home service busi…" at bounding box center [254, 143] width 299 height 45
click at [265, 147] on p "We are a software company that provides marketing services to home service busi…" at bounding box center [254, 143] width 299 height 45
click at [323, 154] on p "We are a software company that provides marketing services to home service busi…" at bounding box center [254, 143] width 299 height 45
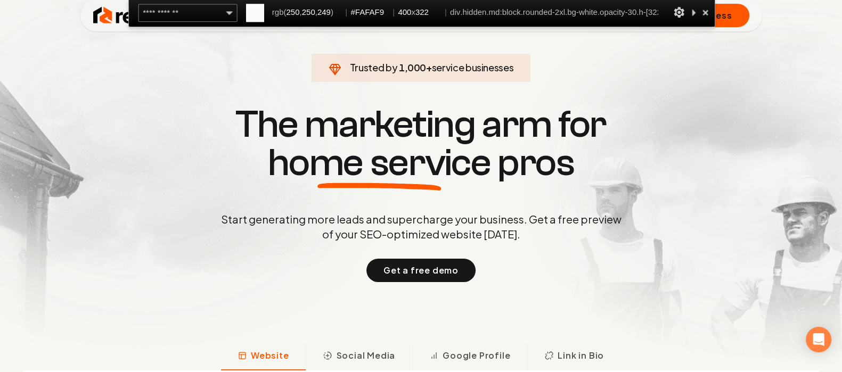
scroll to position [0, 0]
